Goal: Find specific page/section: Find specific page/section

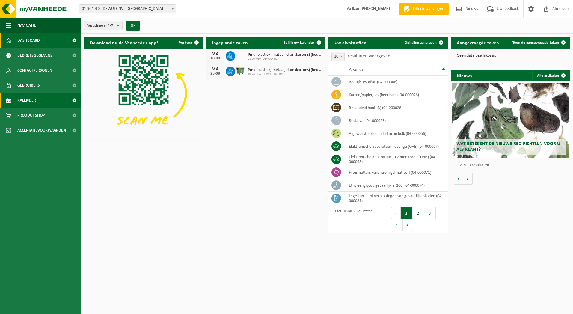
click at [30, 101] on span "Kalender" at bounding box center [26, 100] width 19 height 15
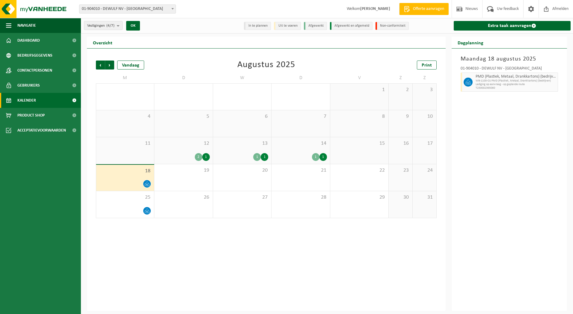
click at [171, 7] on span at bounding box center [172, 9] width 6 height 8
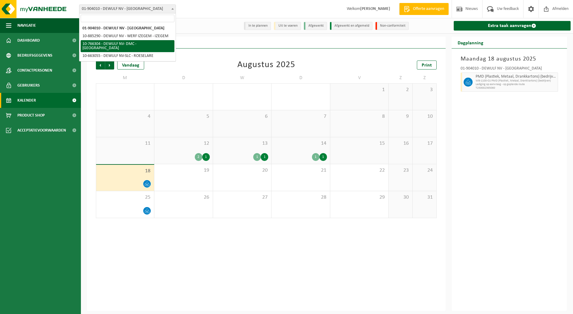
select select "13137"
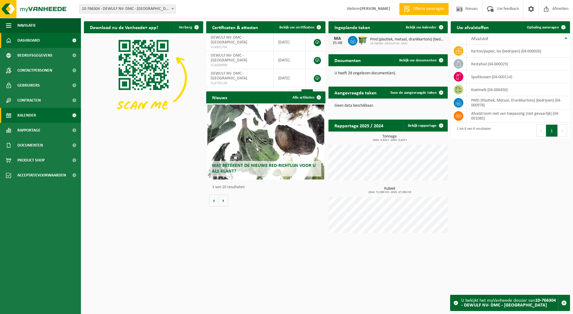
click at [31, 113] on span "Kalender" at bounding box center [26, 115] width 19 height 15
